Goal: Task Accomplishment & Management: Manage account settings

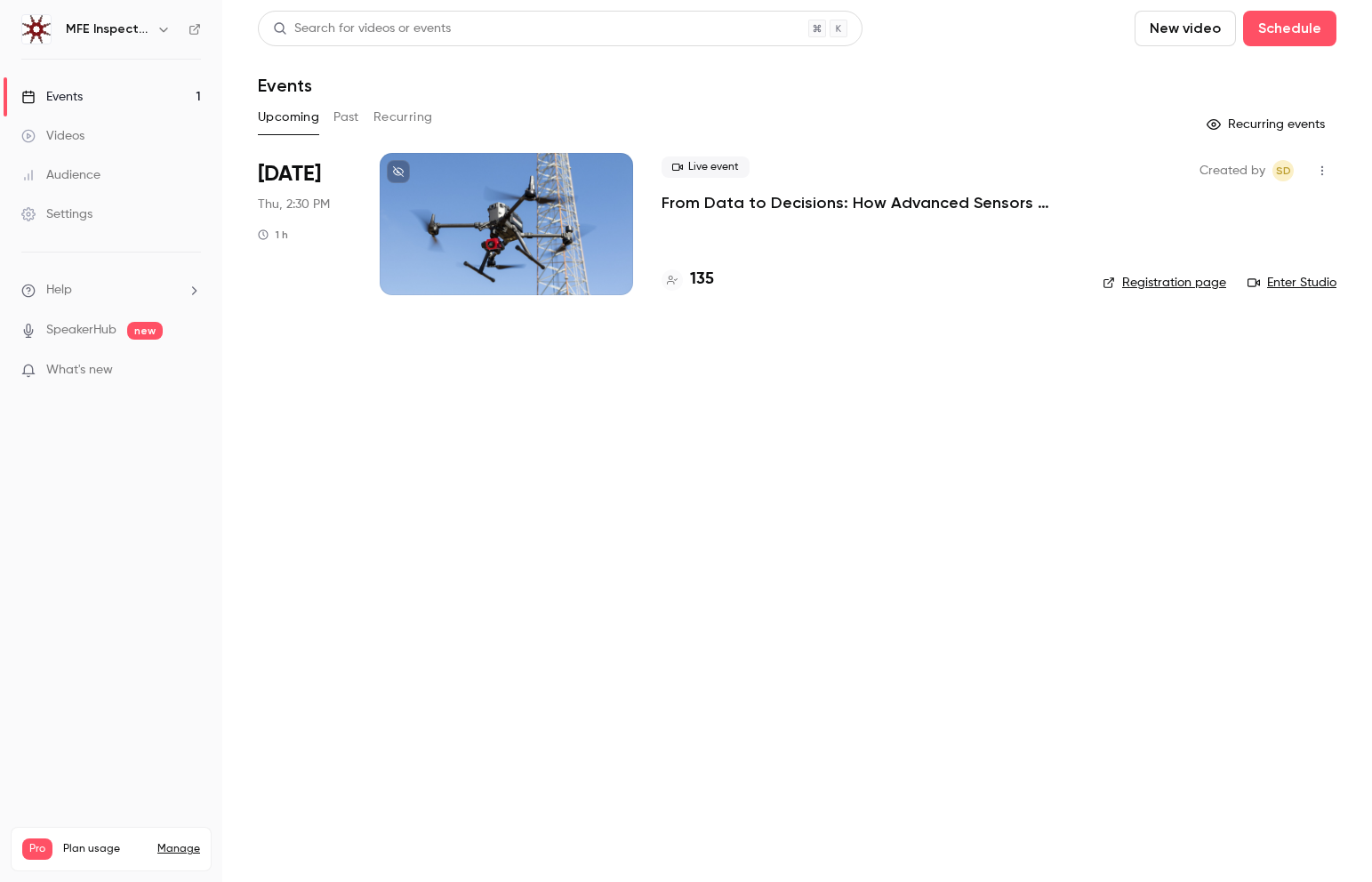
click at [77, 215] on div "Settings" at bounding box center [57, 214] width 72 height 18
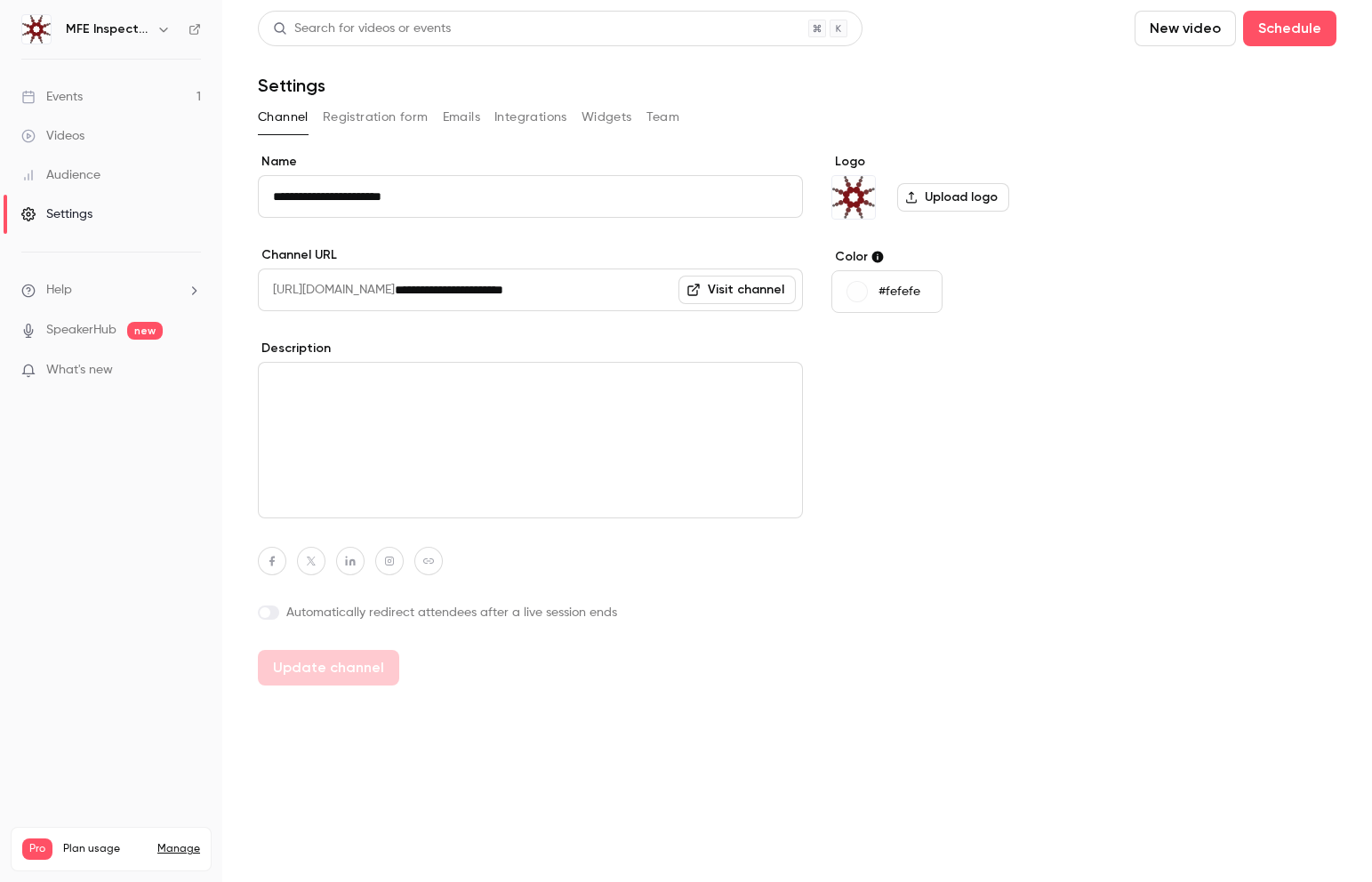
click at [664, 119] on button "Team" at bounding box center [664, 118] width 34 height 28
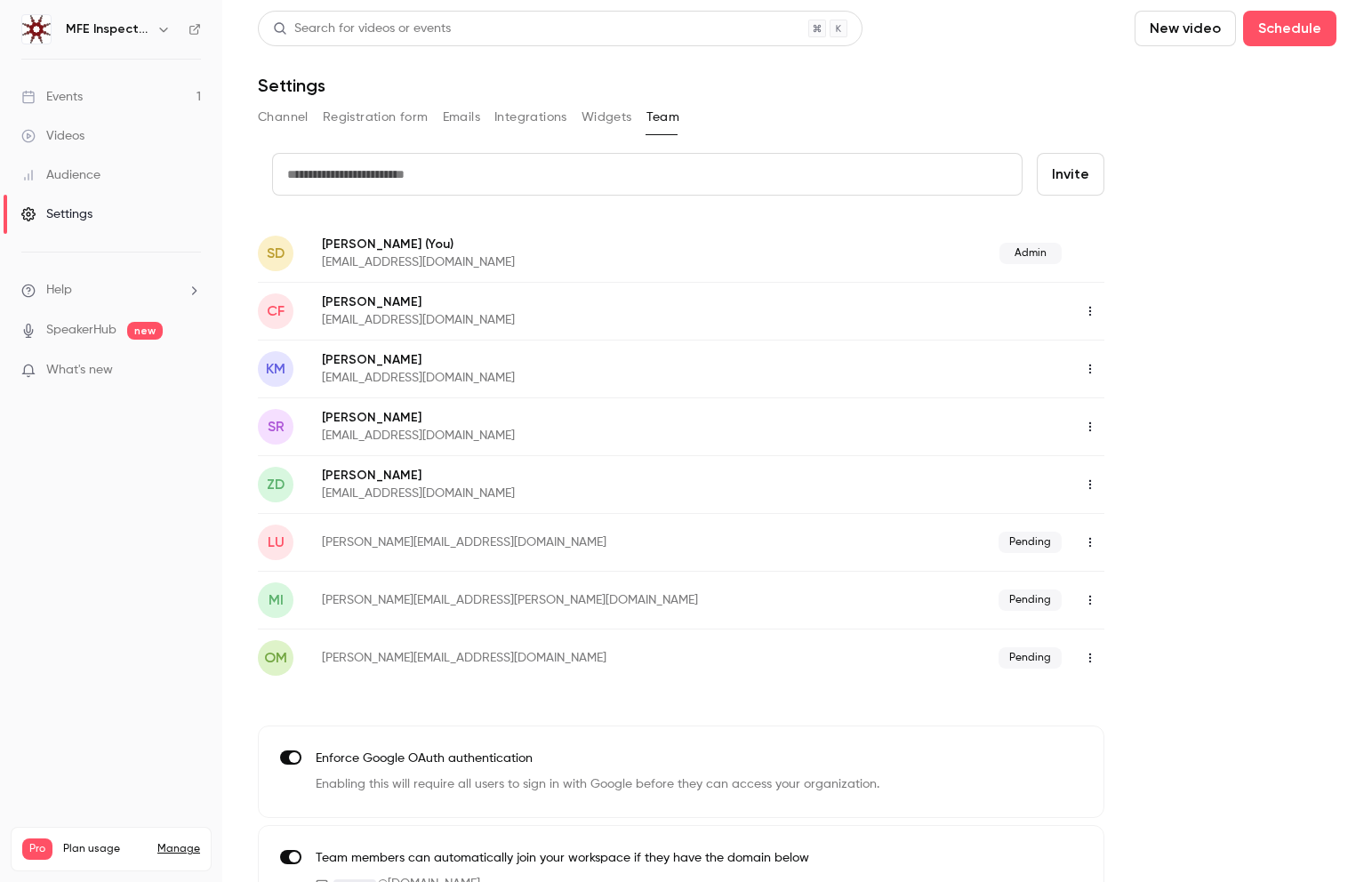
click at [1091, 540] on icon "button" at bounding box center [1090, 541] width 14 height 12
click at [1222, 506] on div at bounding box center [686, 441] width 1372 height 882
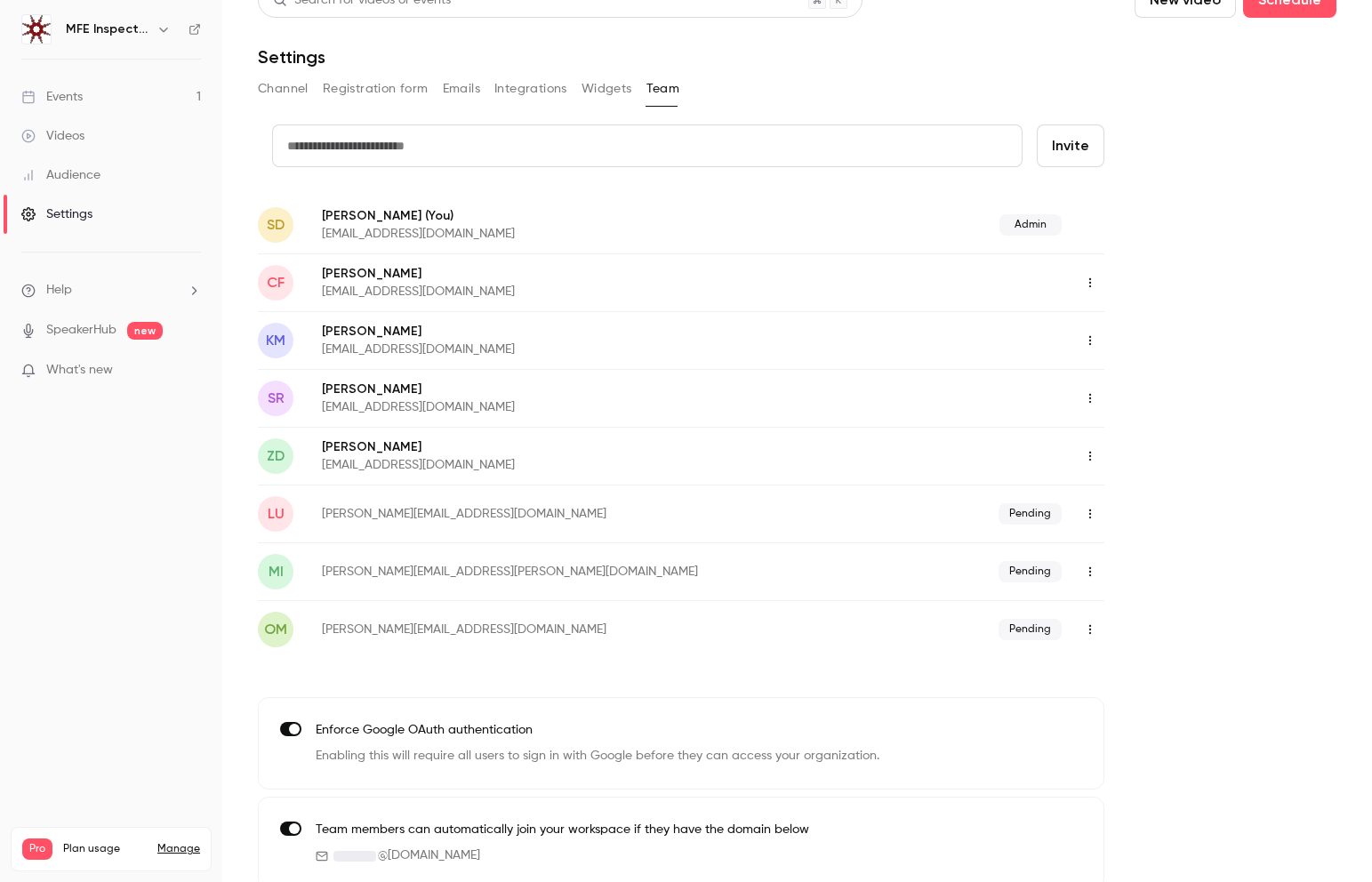
scroll to position [46, 0]
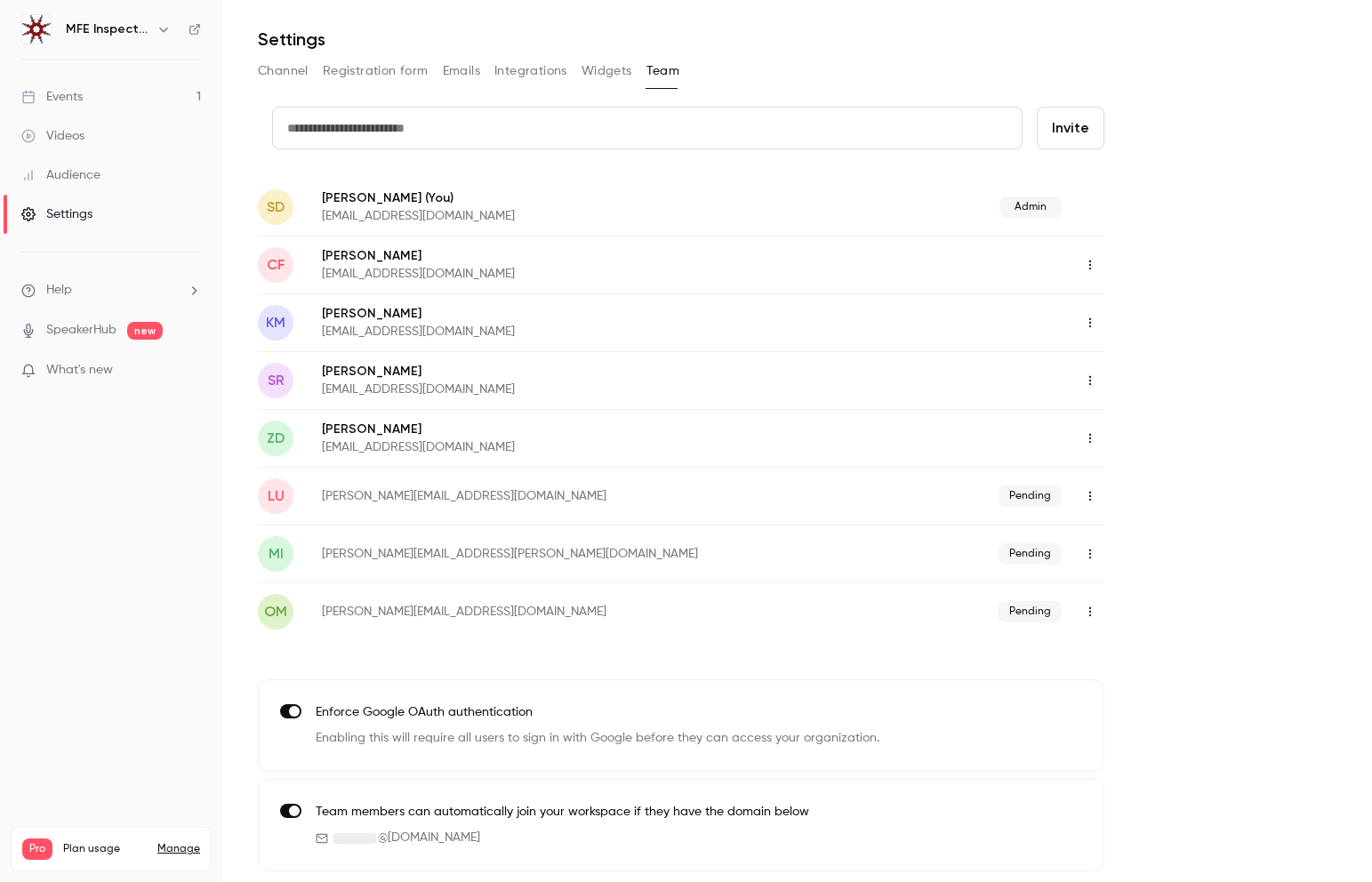
click at [100, 98] on link "Events 1" at bounding box center [111, 97] width 222 height 40
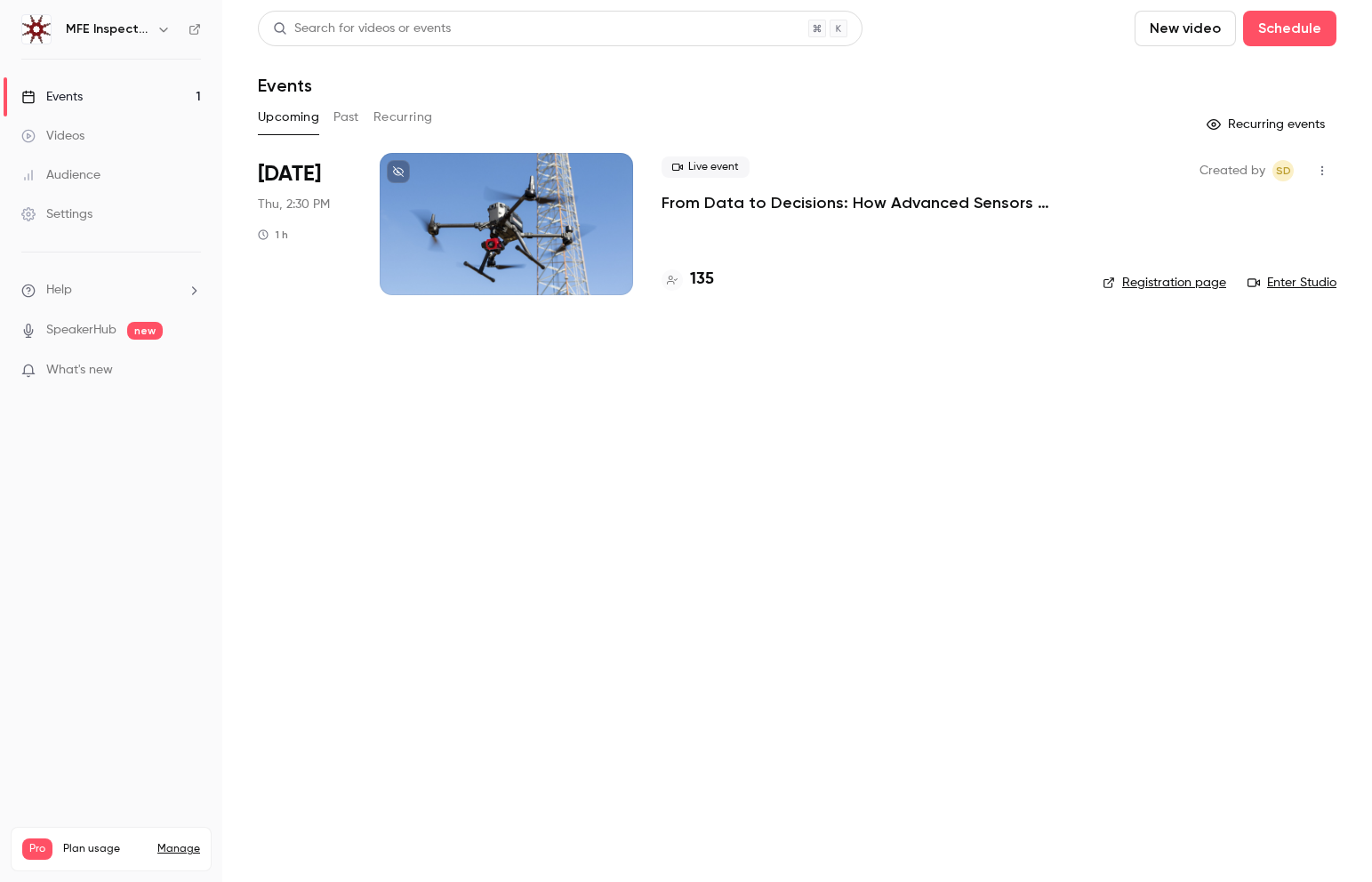
click at [460, 539] on main "Search for videos or events New video Schedule Events Upcoming Past Recurring R…" at bounding box center [797, 441] width 1150 height 882
click at [66, 93] on div "Events" at bounding box center [52, 96] width 61 height 18
click at [76, 216] on div "Settings" at bounding box center [57, 214] width 72 height 18
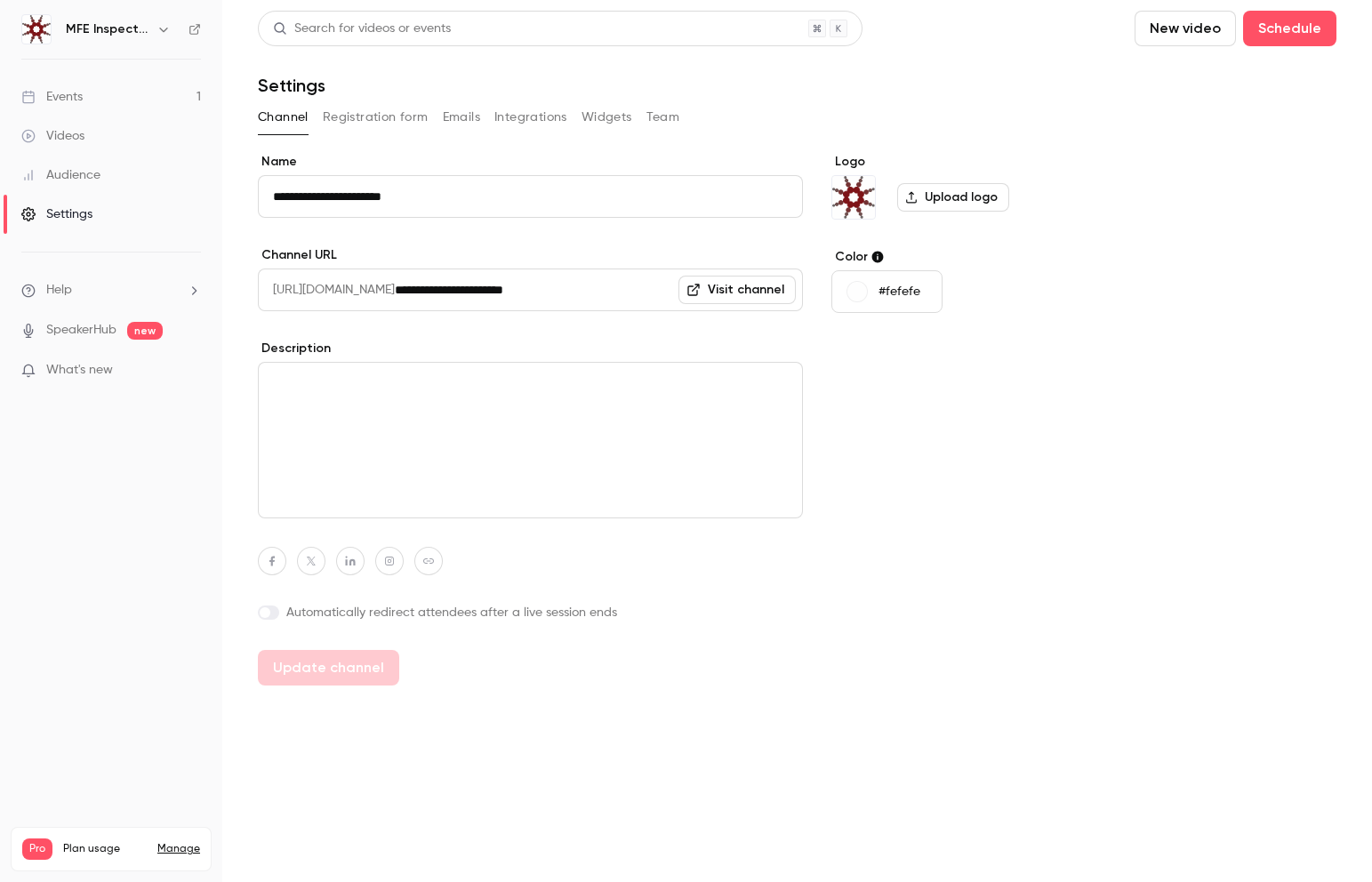
click at [664, 120] on button "Team" at bounding box center [664, 118] width 34 height 28
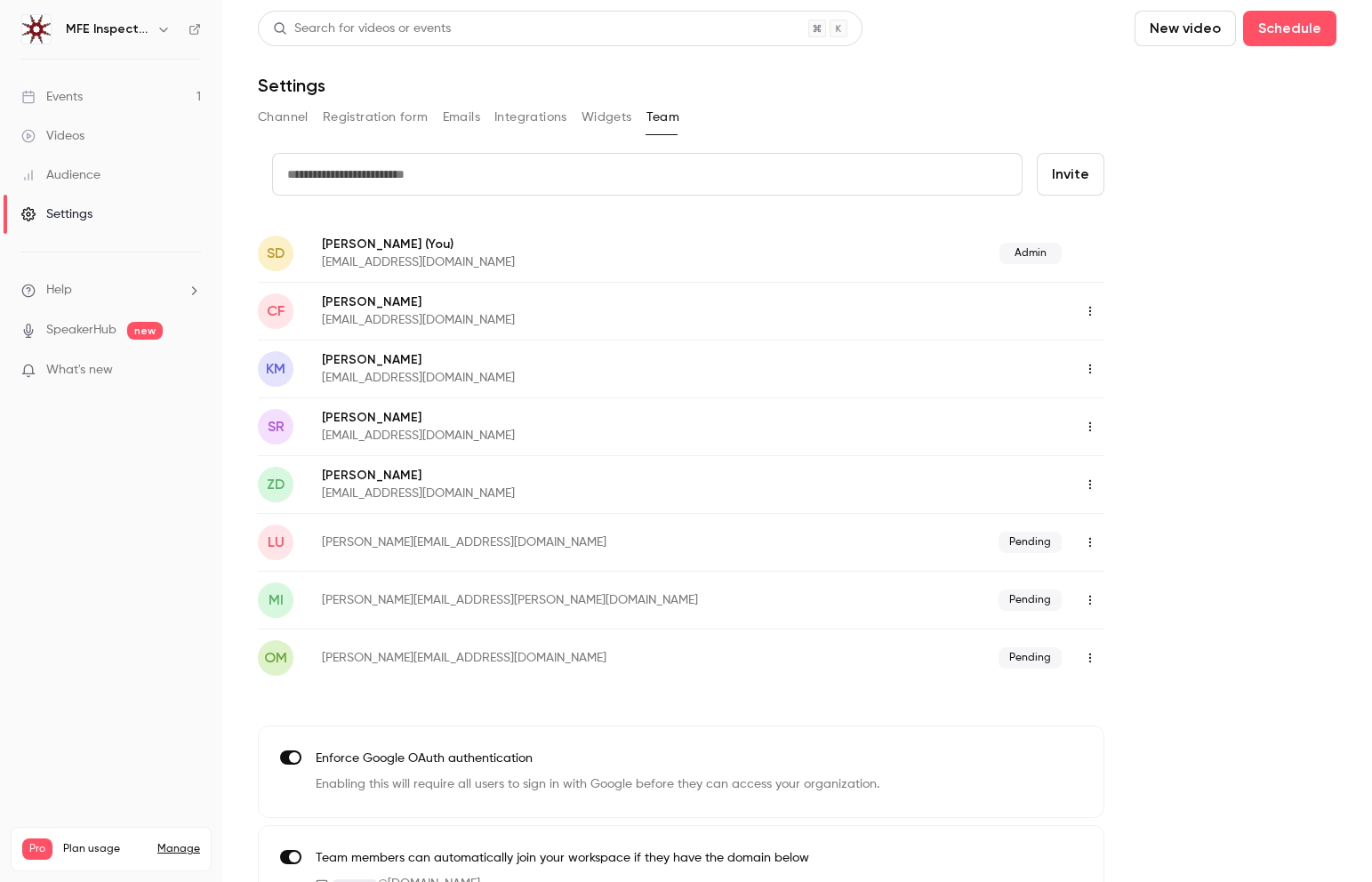
scroll to position [46, 0]
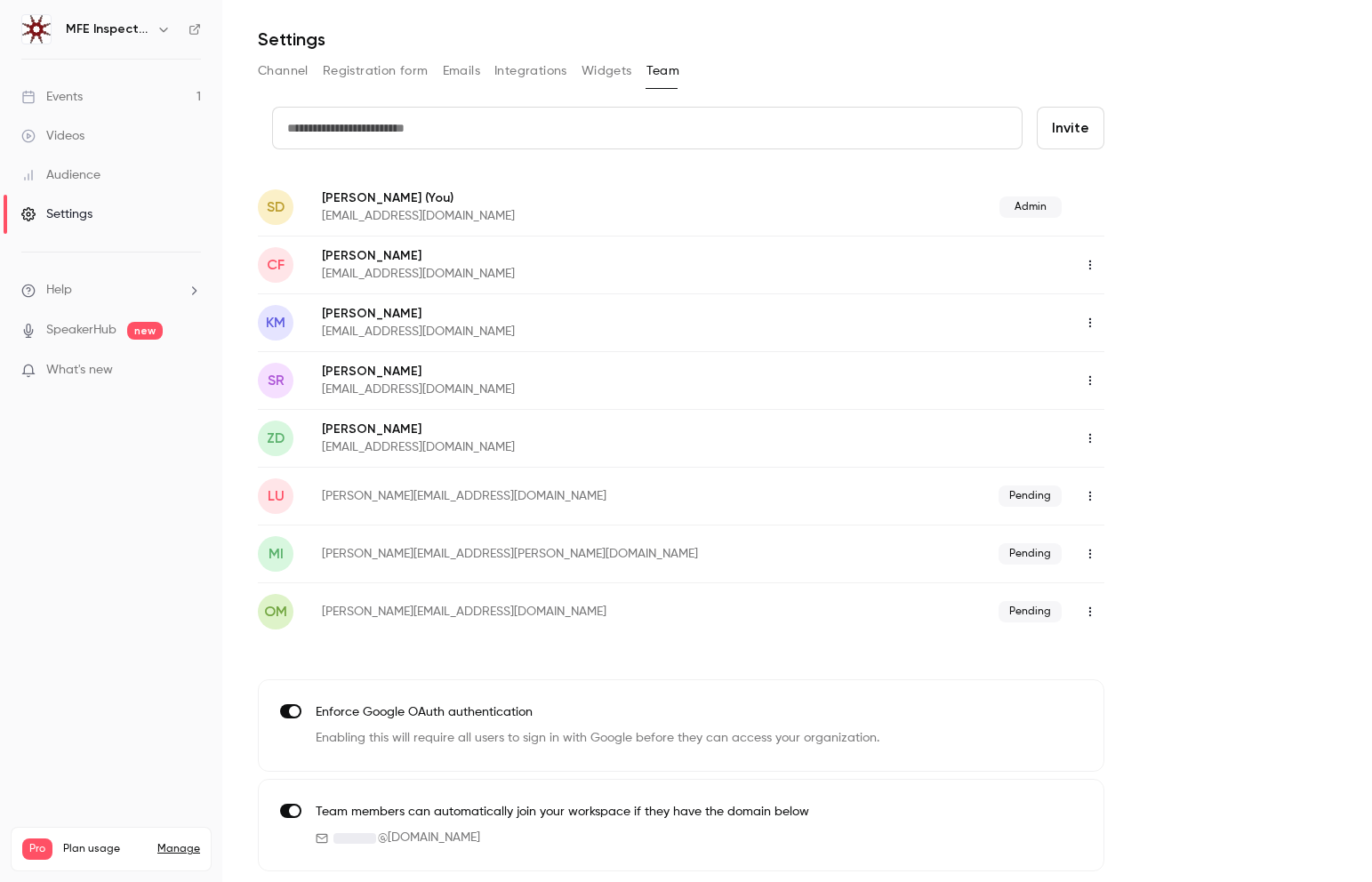
click at [1091, 494] on icon "button" at bounding box center [1090, 495] width 14 height 12
click at [1286, 488] on div at bounding box center [686, 441] width 1372 height 882
click at [1089, 495] on icon "button" at bounding box center [1090, 495] width 14 height 12
click at [1174, 590] on div "Delete invitation" at bounding box center [1187, 587] width 136 height 18
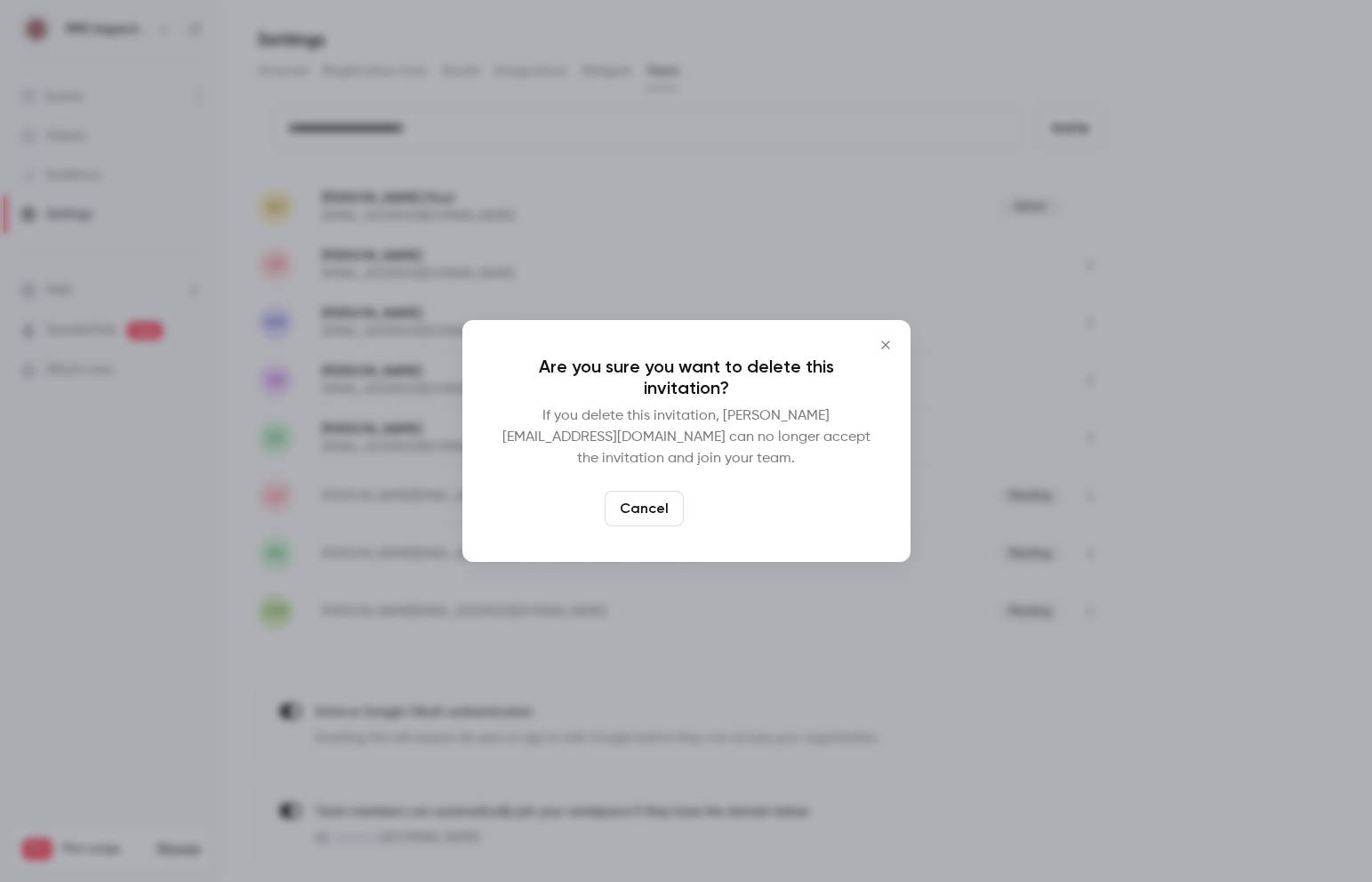
click at [727, 493] on button "Delete" at bounding box center [729, 508] width 76 height 36
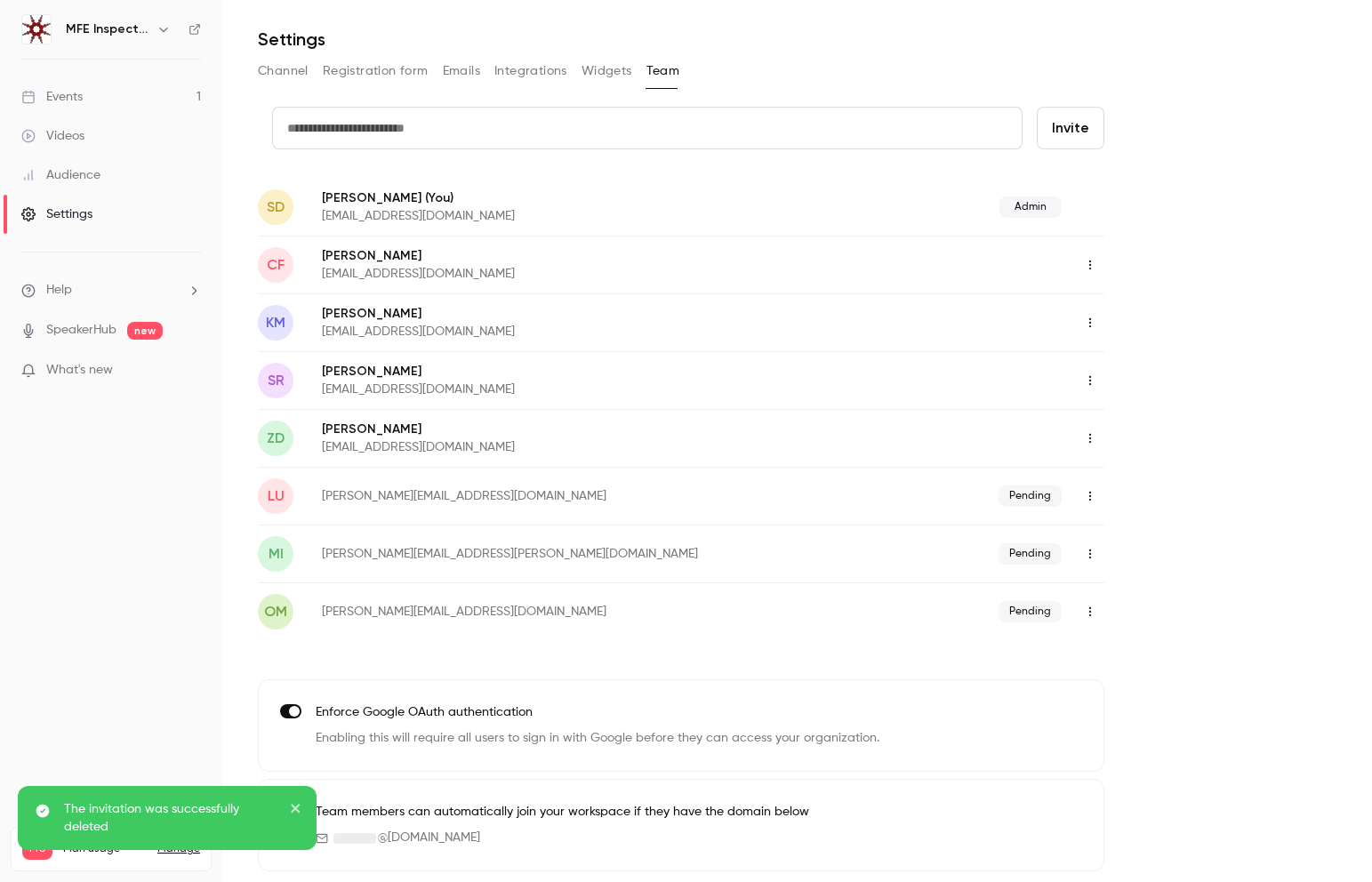
scroll to position [0, 0]
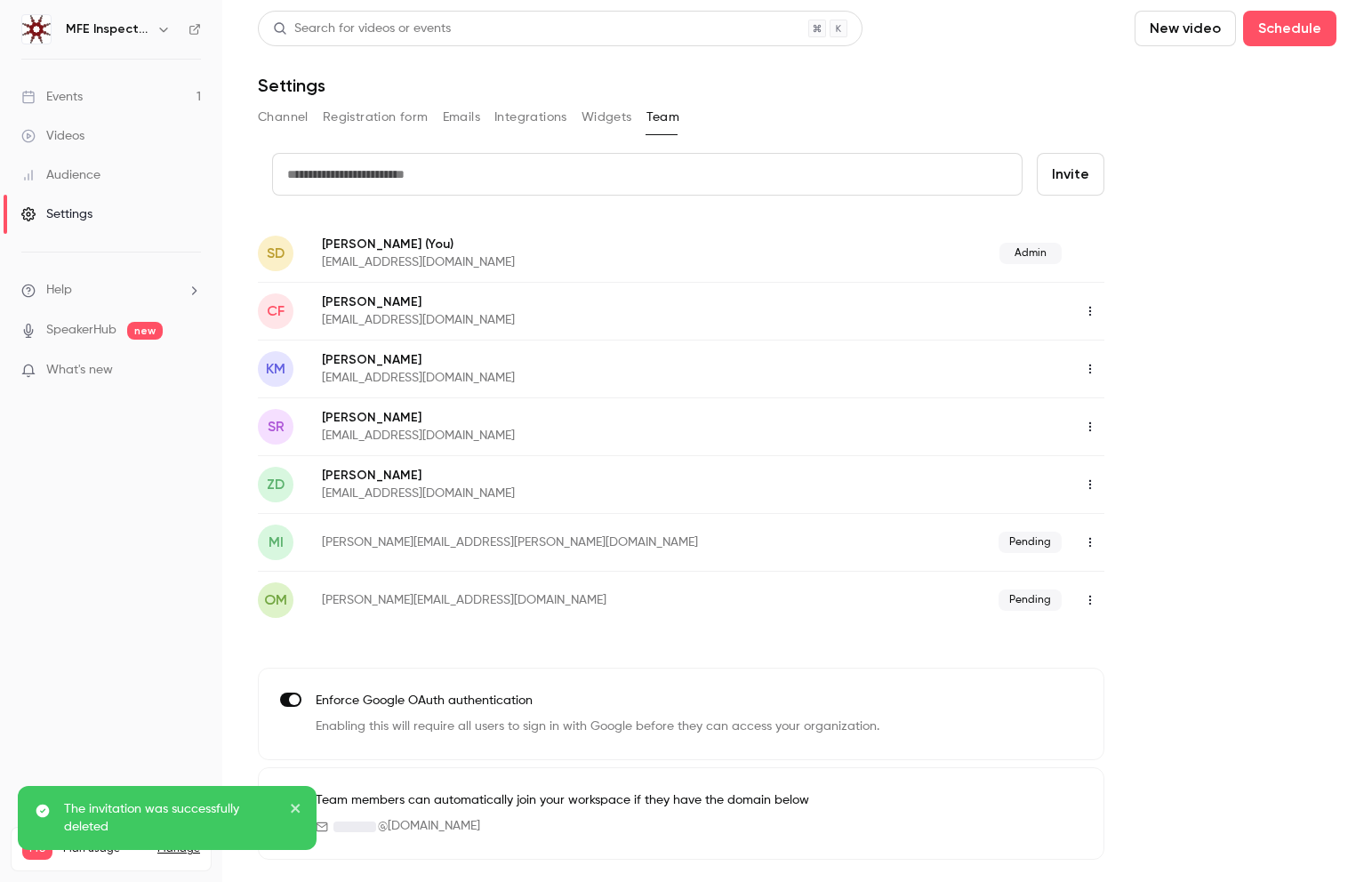
click at [1090, 541] on icon "button" at bounding box center [1090, 542] width 2 height 9
click at [1154, 631] on div "Delete invitation" at bounding box center [1187, 633] width 136 height 18
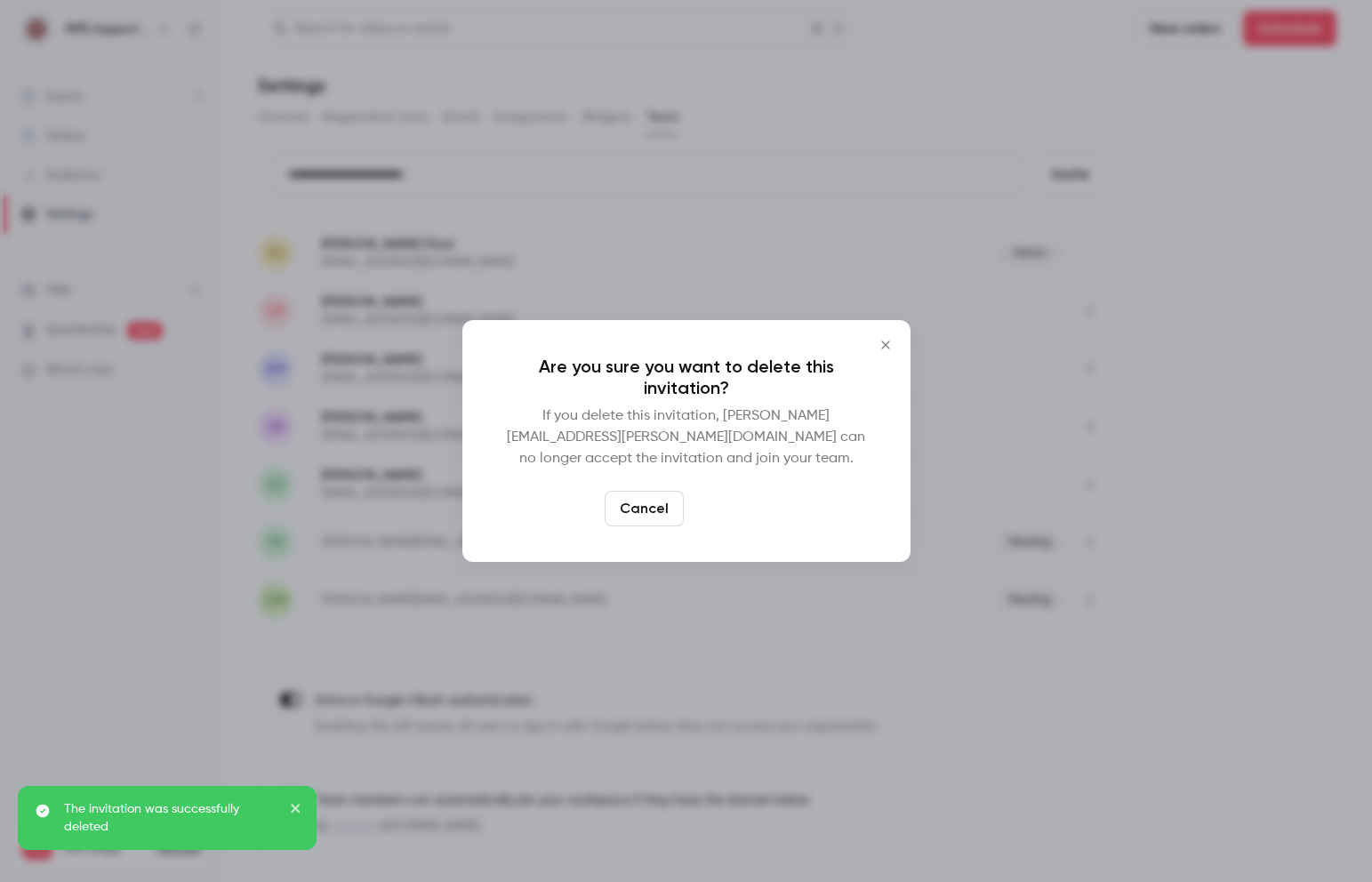
click at [716, 492] on button "Delete" at bounding box center [729, 508] width 76 height 36
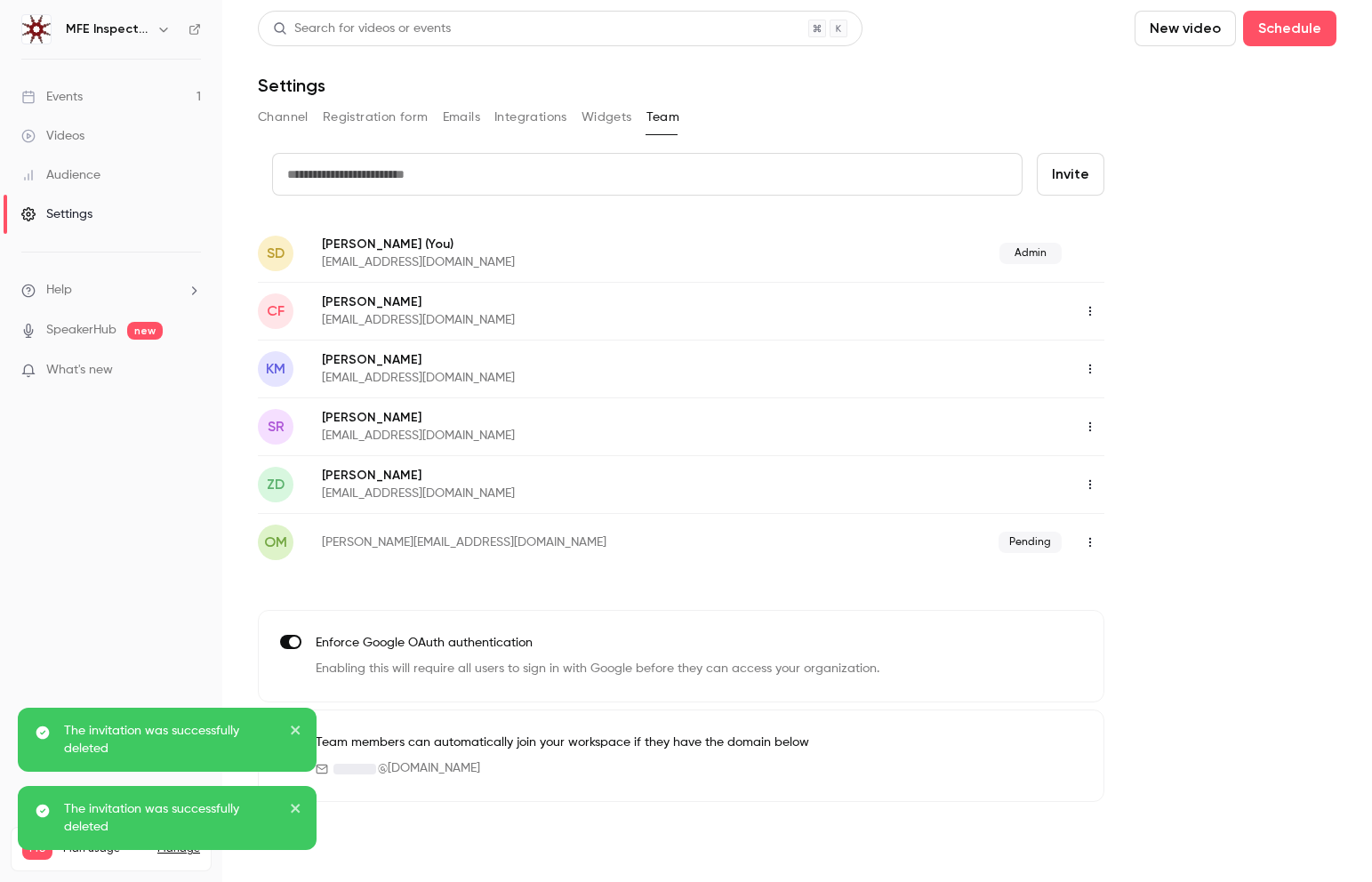
click at [1092, 540] on icon "button" at bounding box center [1090, 541] width 14 height 12
click at [1122, 636] on div "Delete invitation" at bounding box center [1187, 633] width 136 height 18
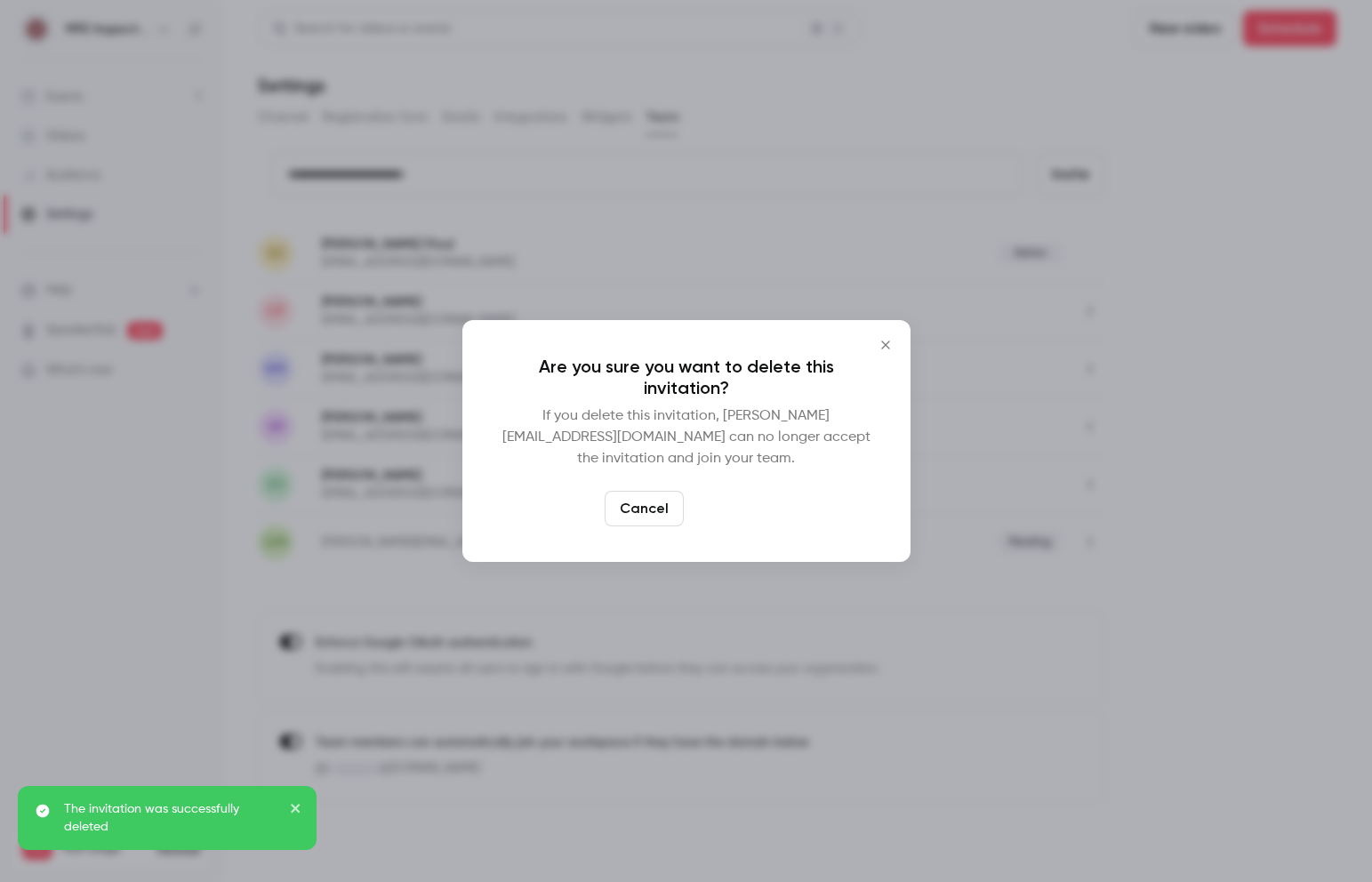
click at [734, 491] on button "Delete" at bounding box center [729, 508] width 76 height 36
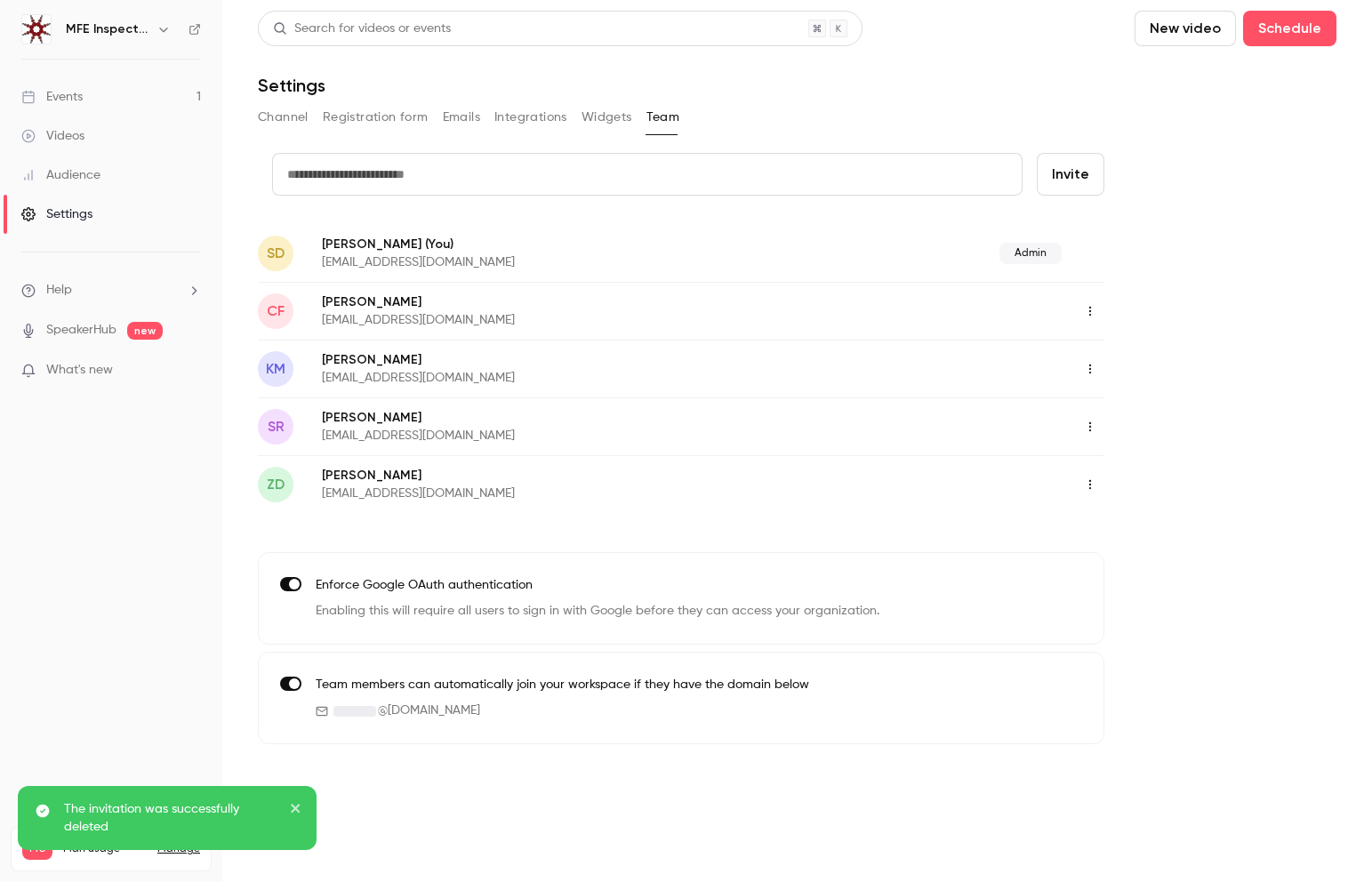
click at [70, 88] on div "Events" at bounding box center [52, 96] width 61 height 18
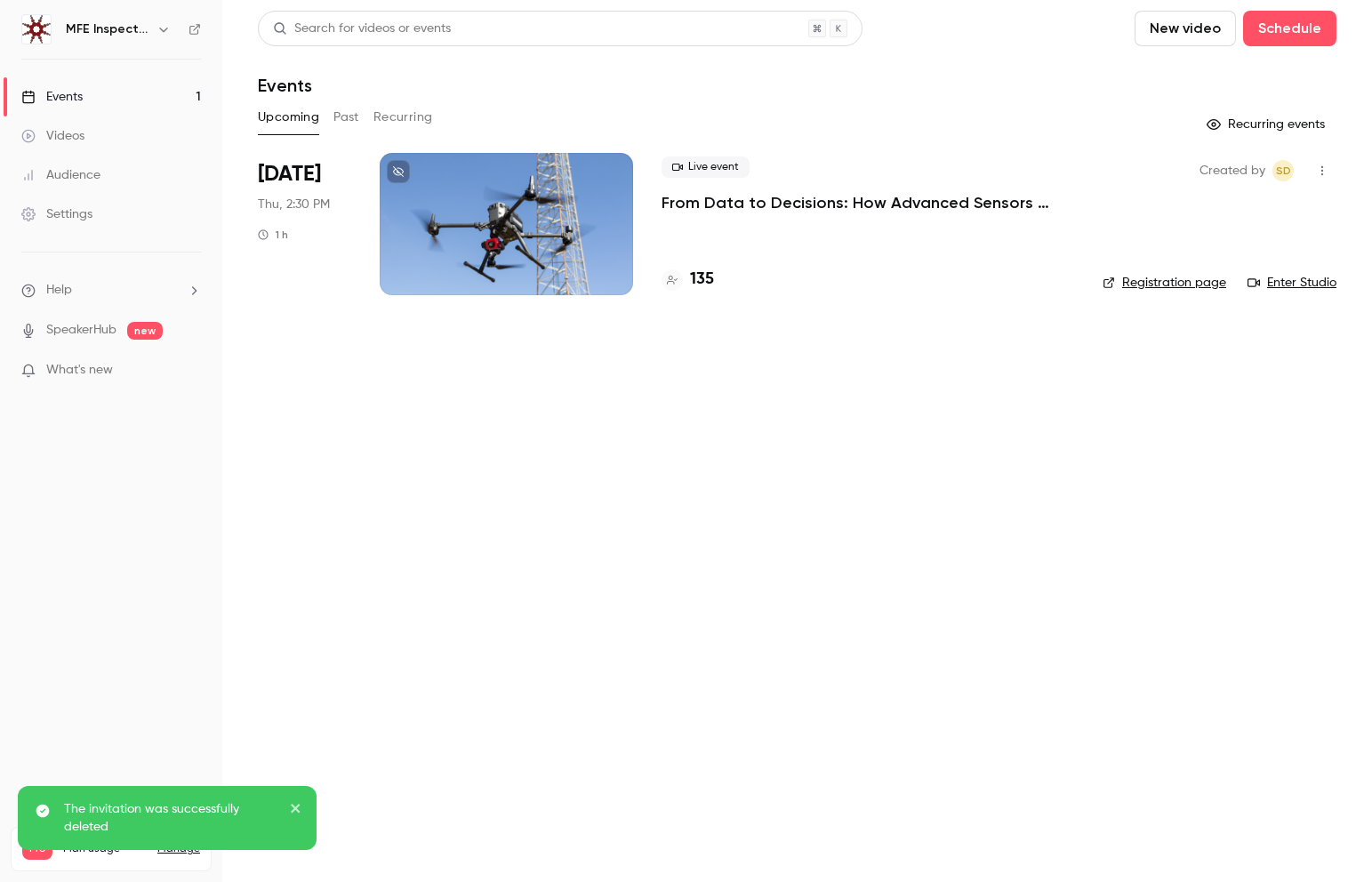
click at [428, 417] on main "Search for videos or events New video Schedule Events Upcoming Past Recurring R…" at bounding box center [797, 441] width 1150 height 882
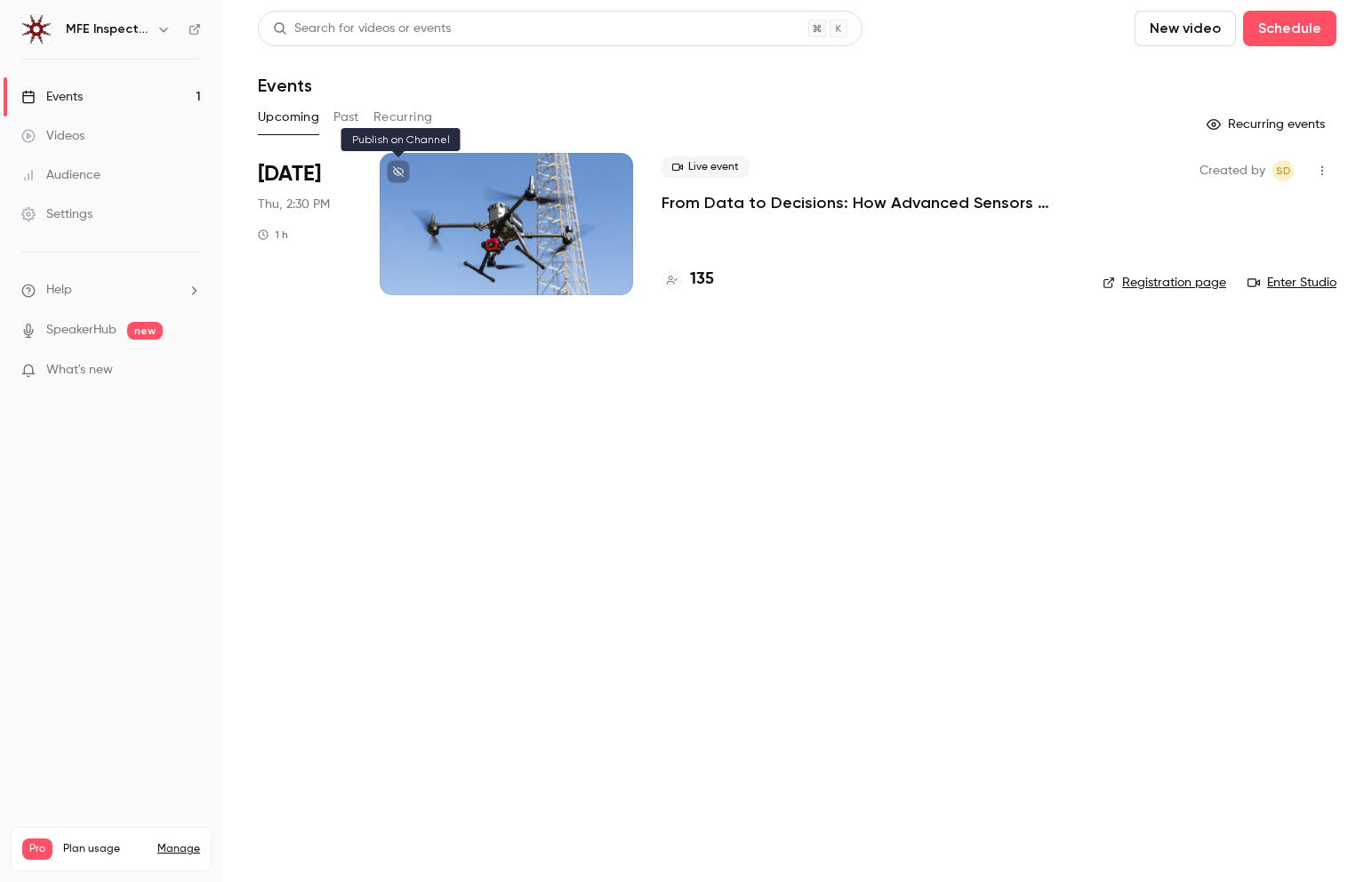
click at [404, 174] on button at bounding box center [398, 171] width 24 height 24
